Goal: Transaction & Acquisition: Purchase product/service

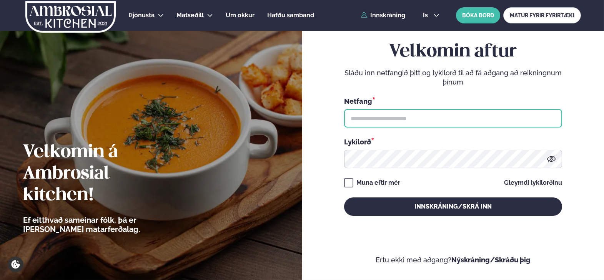
click at [447, 111] on input "text" at bounding box center [453, 118] width 218 height 18
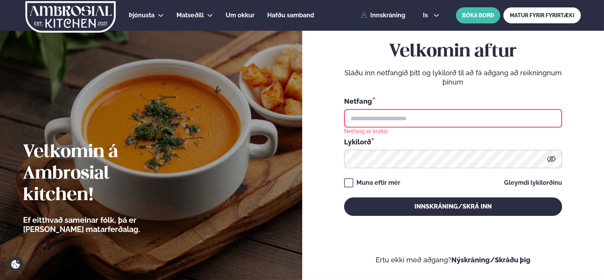
type input "**********"
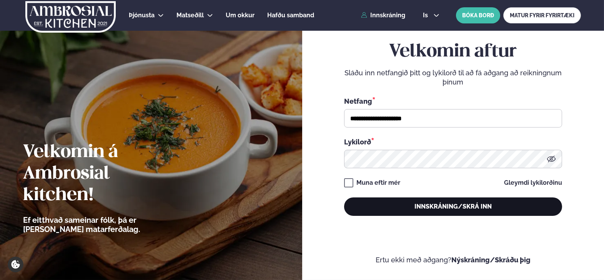
click at [417, 209] on button "Innskráning/Skrá inn" at bounding box center [453, 207] width 218 height 18
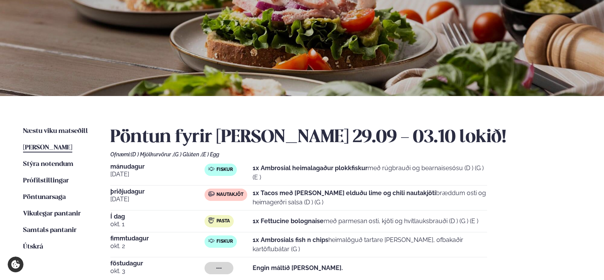
scroll to position [102, 0]
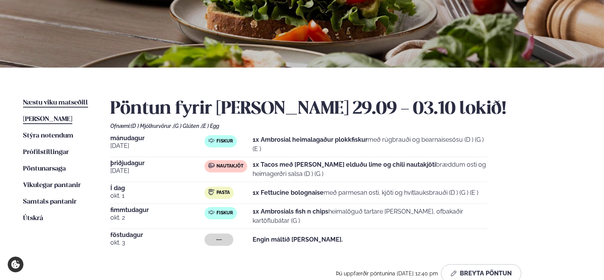
click at [58, 102] on span "Næstu viku matseðill" at bounding box center [55, 103] width 65 height 7
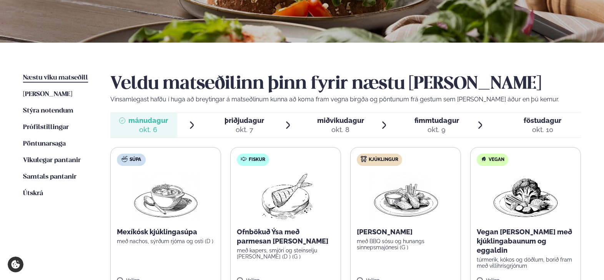
scroll to position [179, 0]
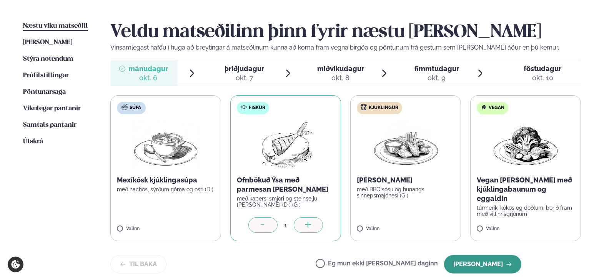
click at [500, 262] on button "[PERSON_NAME]" at bounding box center [482, 264] width 77 height 18
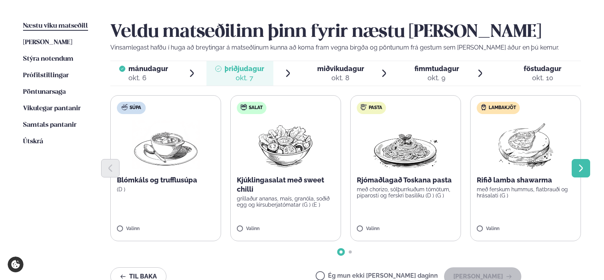
click at [582, 166] on icon "Next slide" at bounding box center [581, 168] width 4 height 7
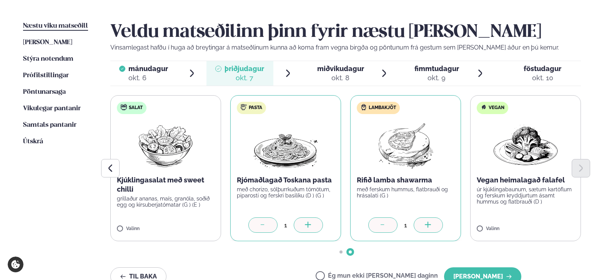
click at [390, 223] on div at bounding box center [382, 225] width 29 height 15
click at [490, 272] on button "[PERSON_NAME]" at bounding box center [482, 277] width 77 height 18
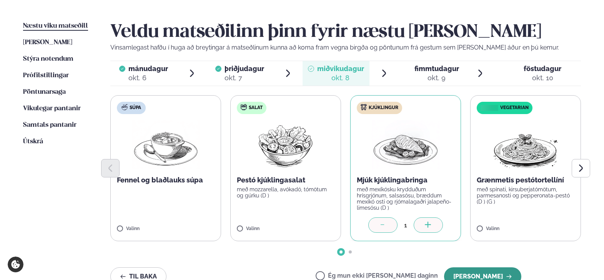
click at [498, 272] on button "[PERSON_NAME]" at bounding box center [482, 277] width 77 height 18
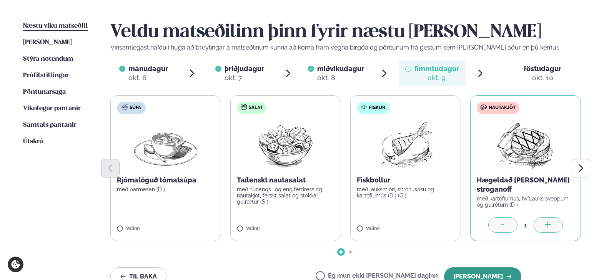
click at [501, 274] on button "[PERSON_NAME]" at bounding box center [482, 277] width 77 height 18
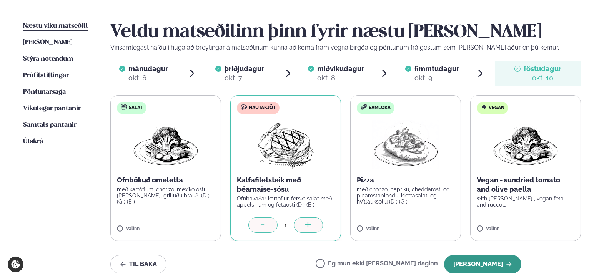
click at [508, 265] on icon "button" at bounding box center [509, 265] width 6 height 6
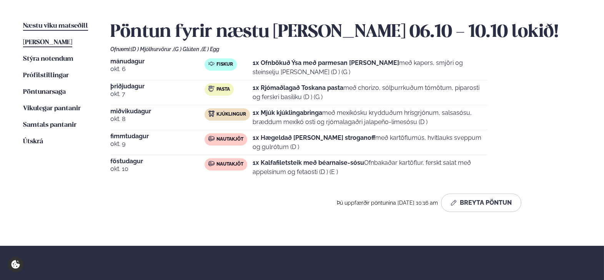
click at [55, 42] on span "[PERSON_NAME]" at bounding box center [47, 42] width 49 height 7
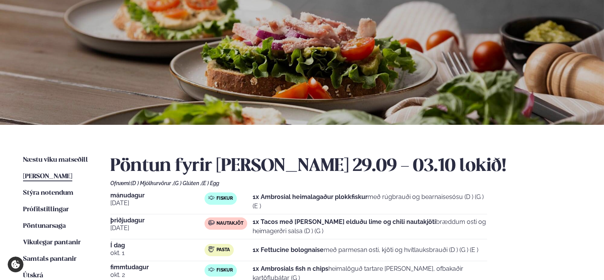
scroll to position [102, 0]
